Goal: Navigation & Orientation: Go to known website

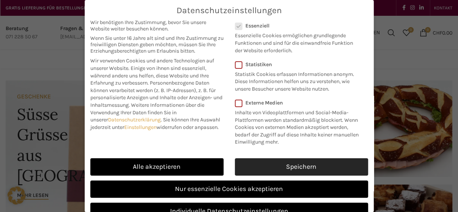
click at [307, 173] on link "Speichern" at bounding box center [301, 166] width 133 height 17
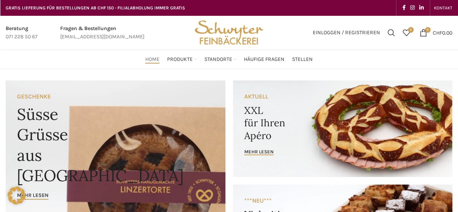
scroll to position [6, 0]
